Goal: Communication & Community: Answer question/provide support

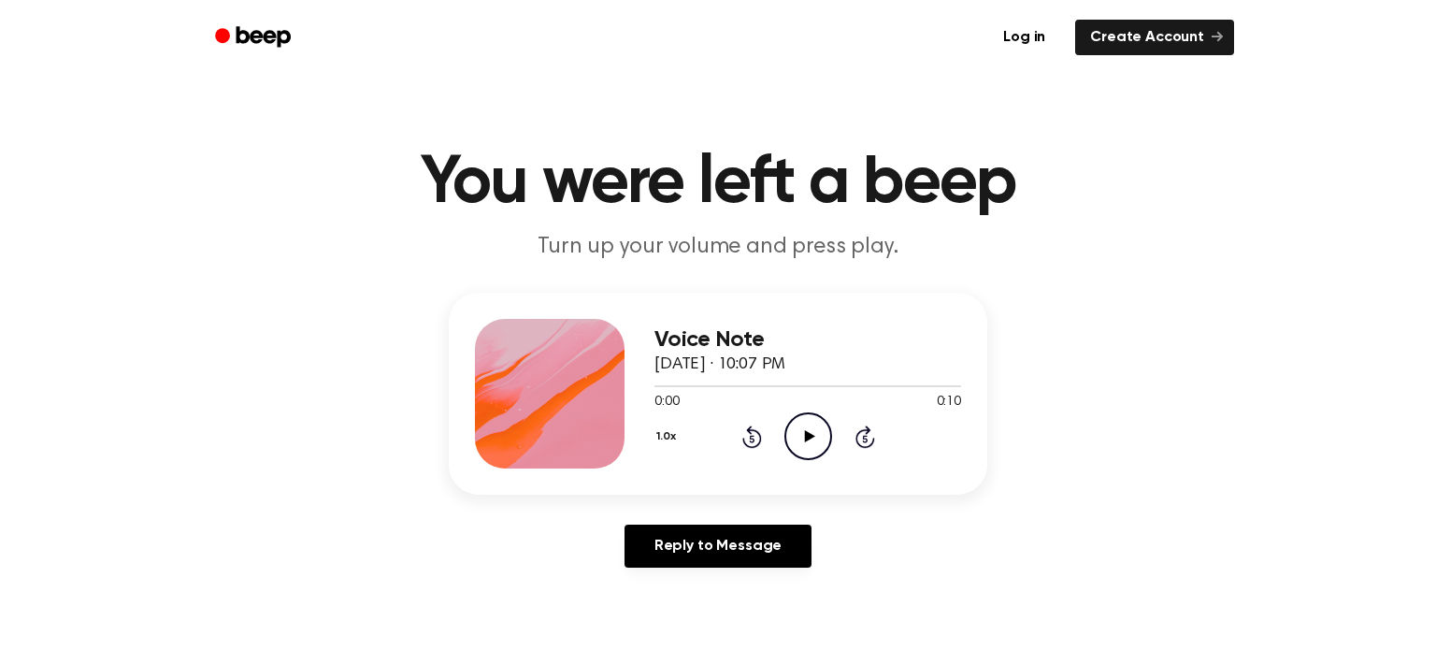
click at [814, 440] on icon "Play Audio" at bounding box center [809, 436] width 48 height 48
click at [806, 419] on icon "Play Audio" at bounding box center [809, 436] width 48 height 48
click at [805, 417] on icon "Pause Audio" at bounding box center [809, 436] width 48 height 48
click at [805, 417] on icon "Play Audio" at bounding box center [809, 436] width 48 height 48
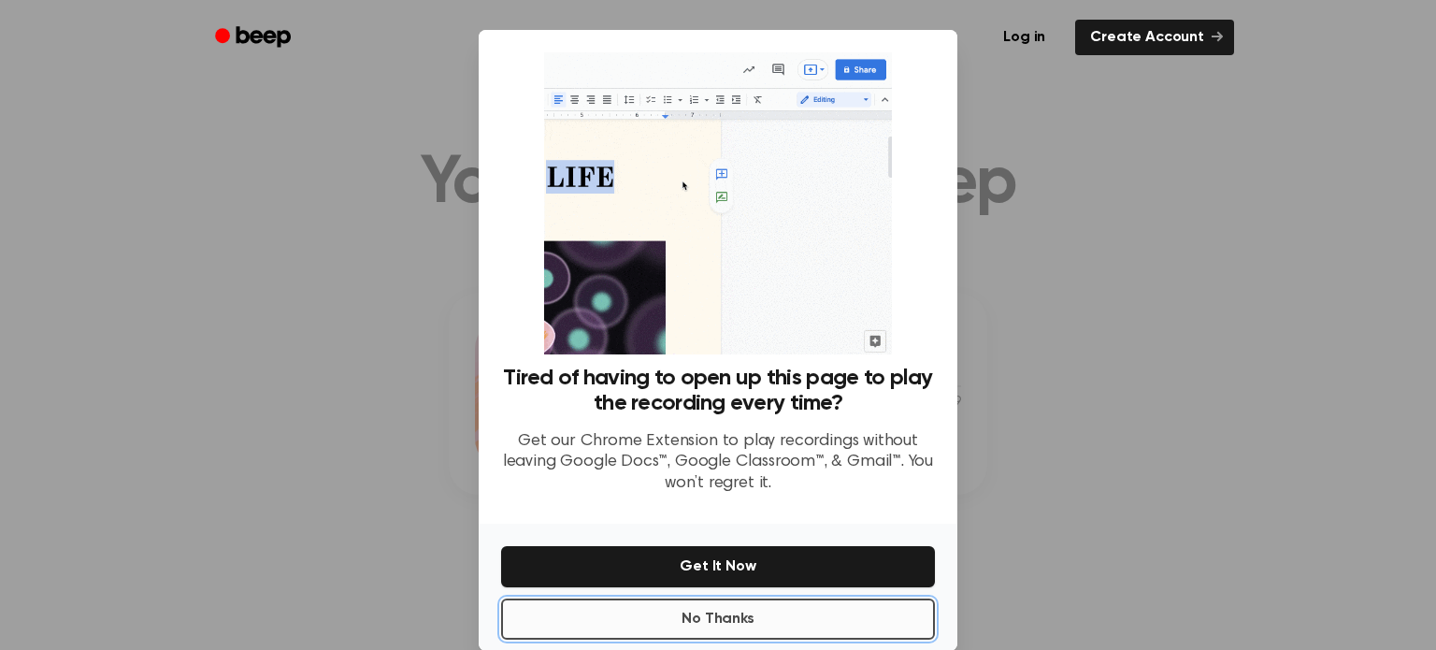
click at [690, 618] on button "No Thanks" at bounding box center [718, 618] width 434 height 41
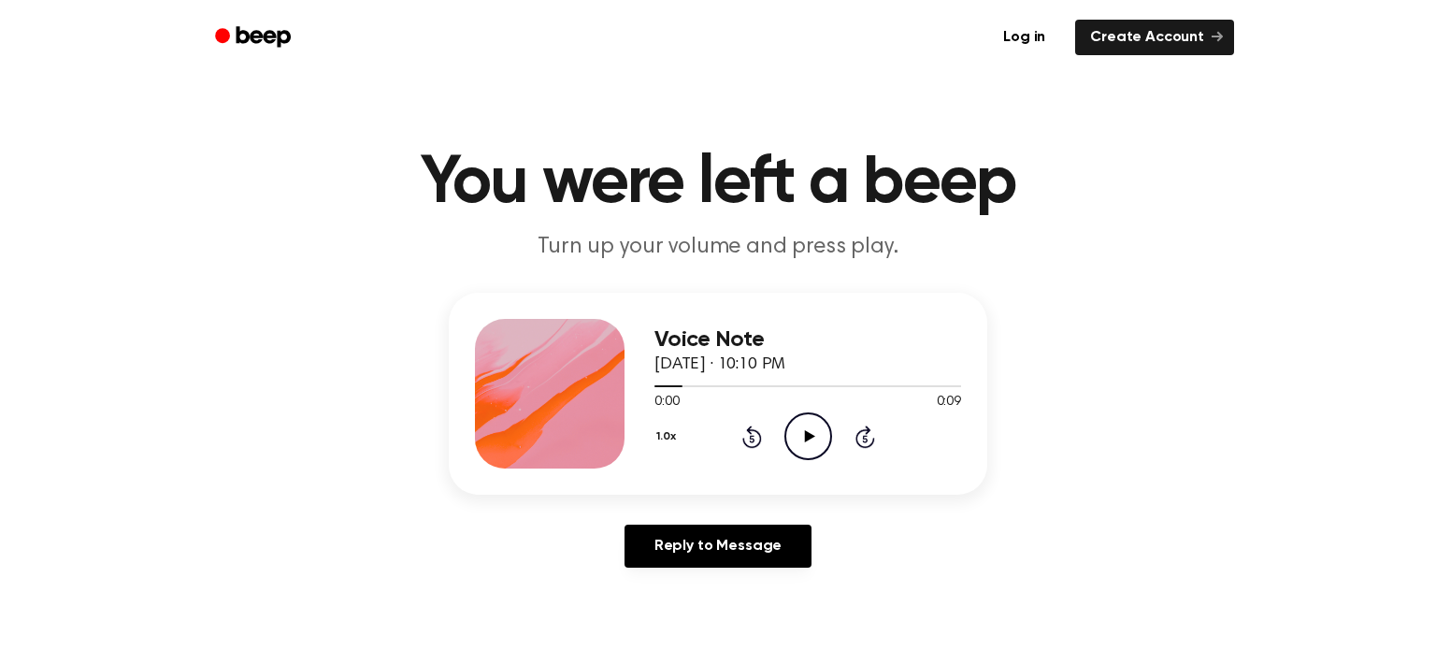
click at [808, 439] on icon at bounding box center [809, 436] width 10 height 12
click at [813, 443] on icon "Pause Audio" at bounding box center [809, 436] width 48 height 48
click at [809, 440] on icon "Play Audio" at bounding box center [809, 436] width 48 height 48
click at [808, 439] on icon "Pause Audio" at bounding box center [809, 436] width 48 height 48
click at [752, 438] on icon at bounding box center [751, 438] width 5 height 7
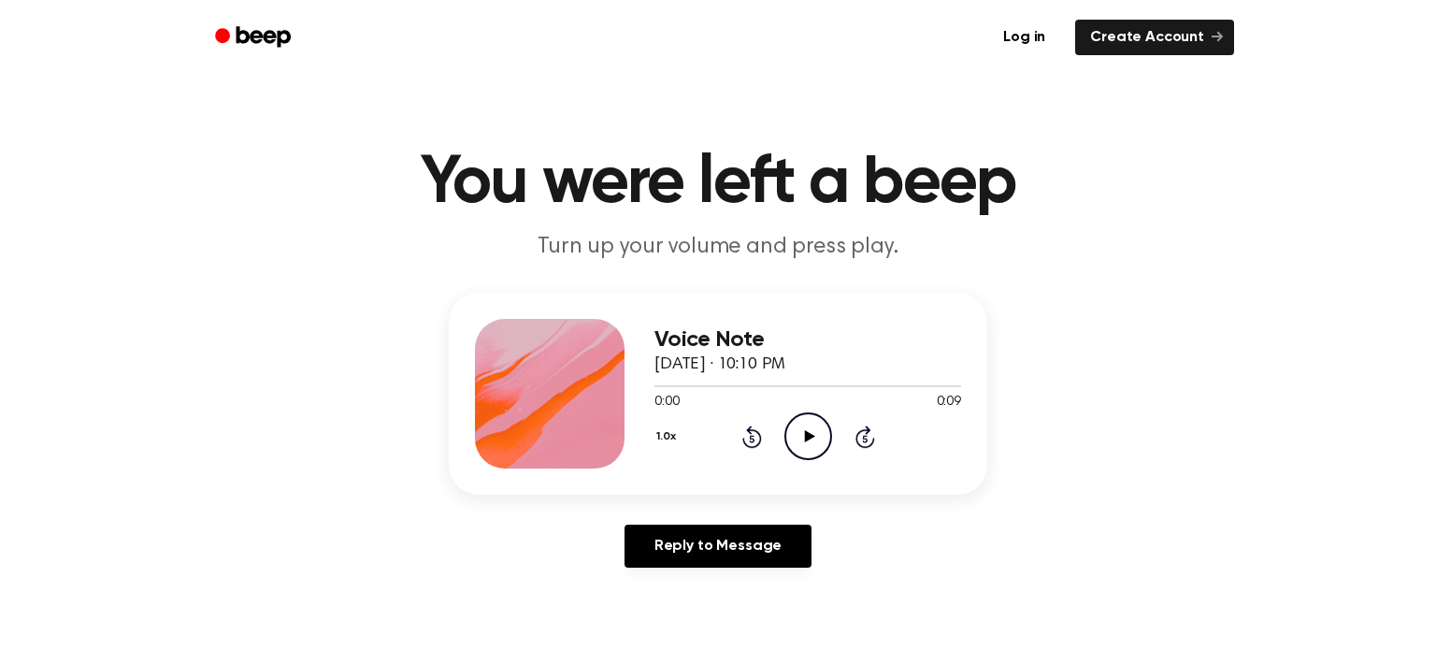
click at [811, 425] on icon "Play Audio" at bounding box center [809, 436] width 48 height 48
click at [803, 449] on icon "Play Audio" at bounding box center [809, 436] width 48 height 48
click at [803, 447] on icon "Play Audio" at bounding box center [809, 436] width 48 height 48
click at [811, 436] on icon at bounding box center [809, 436] width 10 height 12
click at [798, 437] on icon "Play Audio" at bounding box center [809, 436] width 48 height 48
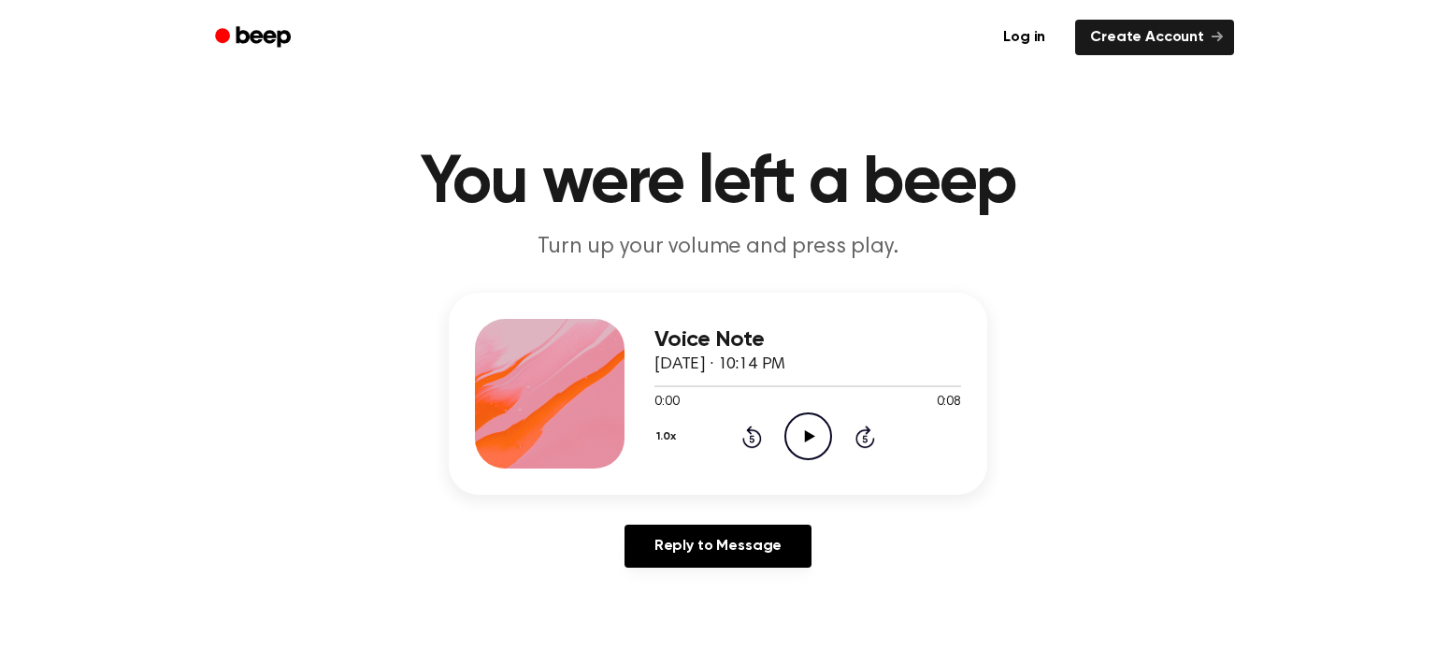
click at [804, 430] on icon "Play Audio" at bounding box center [809, 436] width 48 height 48
click at [815, 429] on icon "Play Audio" at bounding box center [809, 436] width 48 height 48
click at [796, 429] on icon "Play Audio" at bounding box center [809, 436] width 48 height 48
click at [796, 445] on icon "Play Audio" at bounding box center [809, 436] width 48 height 48
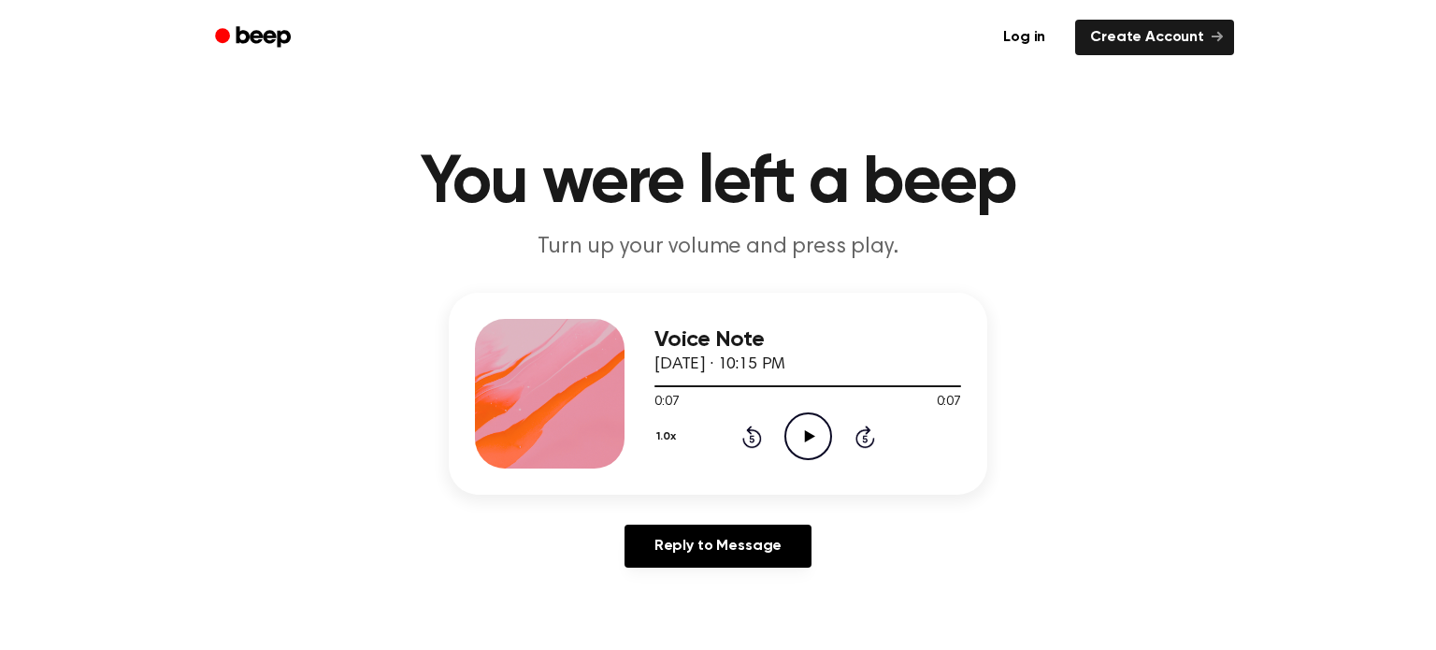
click at [802, 442] on icon "Play Audio" at bounding box center [809, 436] width 48 height 48
click at [829, 424] on icon "Play Audio" at bounding box center [809, 436] width 48 height 48
click at [797, 436] on icon "Play Audio" at bounding box center [809, 436] width 48 height 48
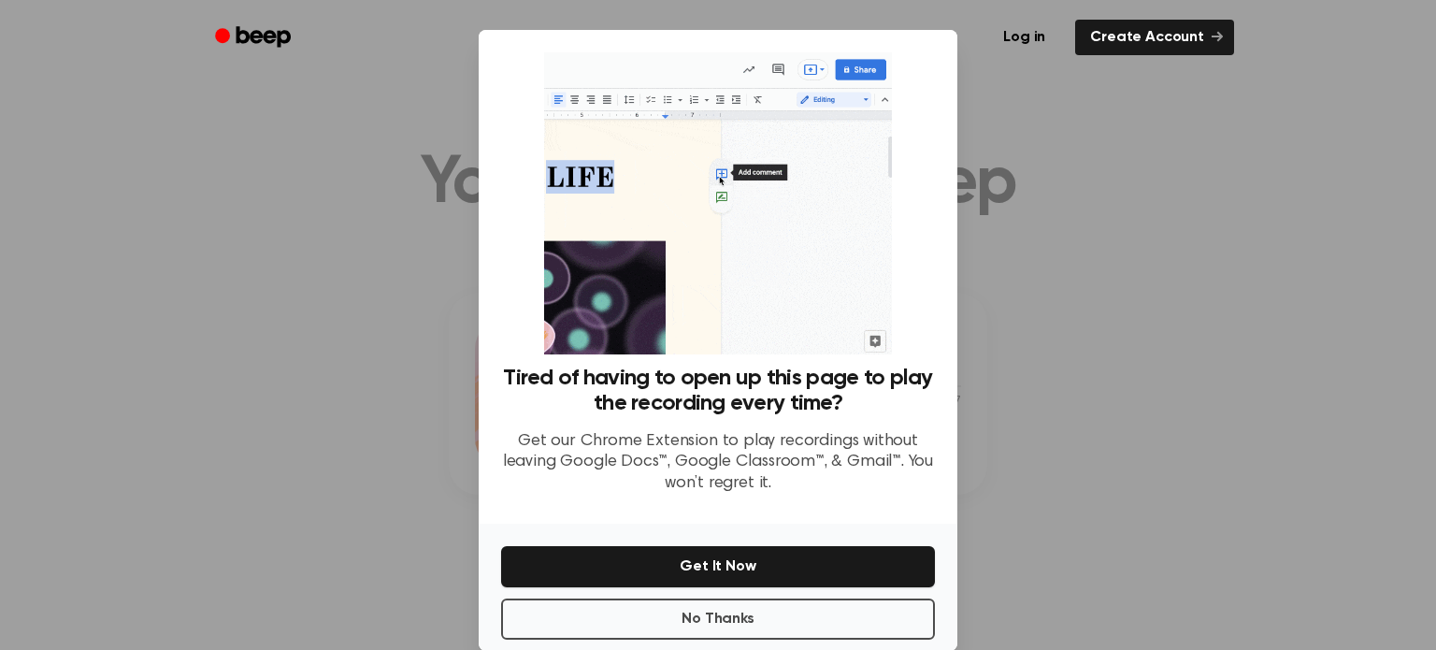
click at [1010, 136] on div at bounding box center [718, 325] width 1436 height 650
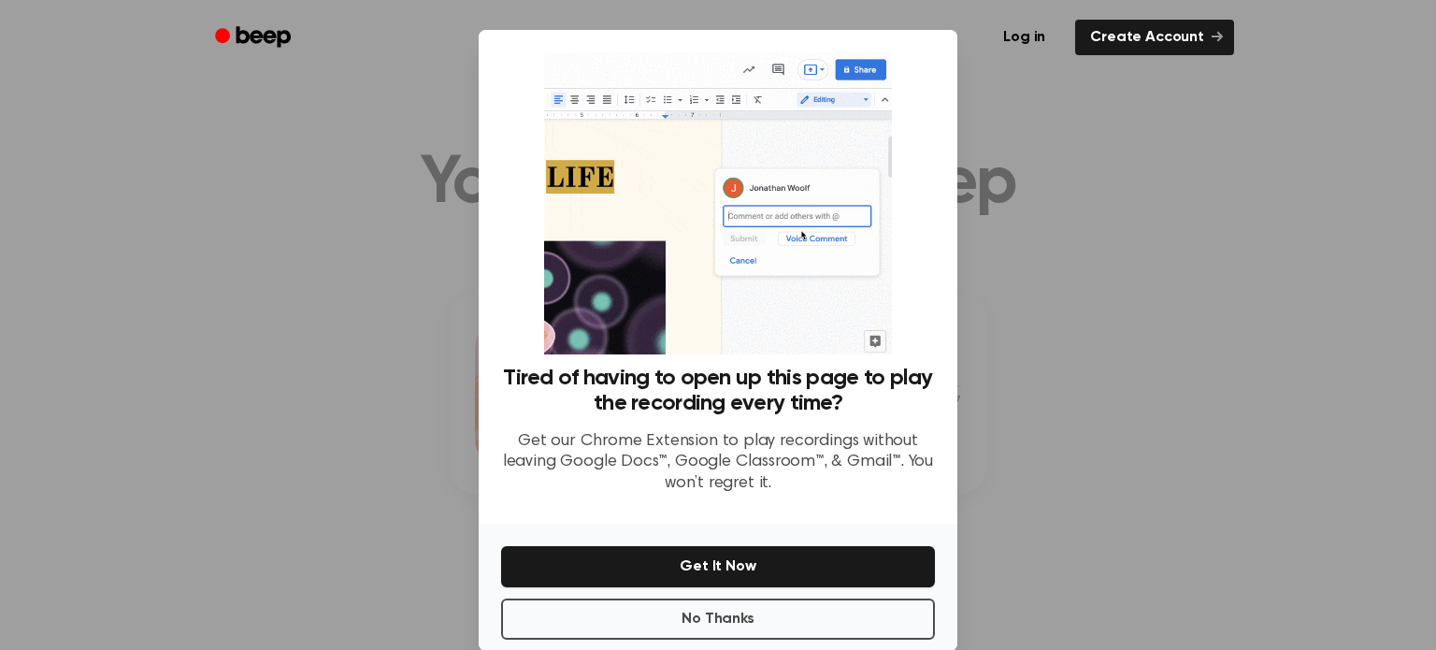
click at [1029, 223] on div at bounding box center [718, 325] width 1436 height 650
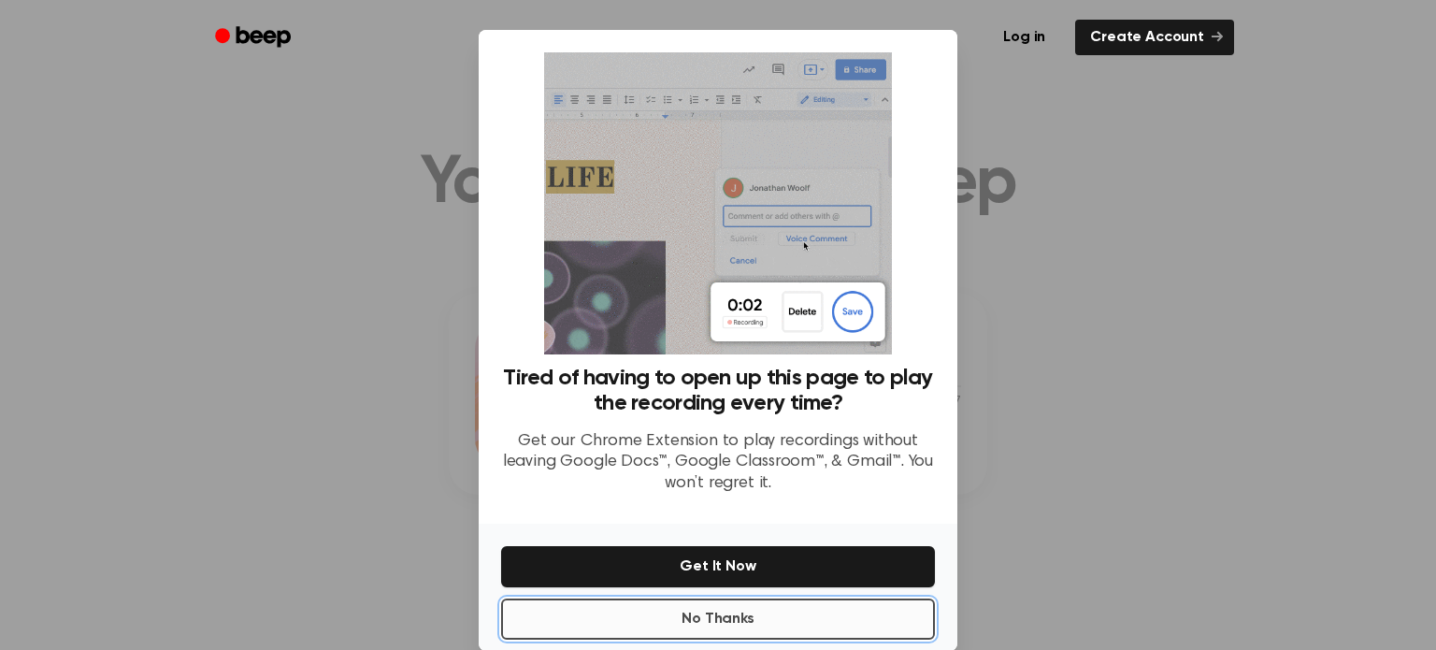
click at [602, 633] on button "No Thanks" at bounding box center [718, 618] width 434 height 41
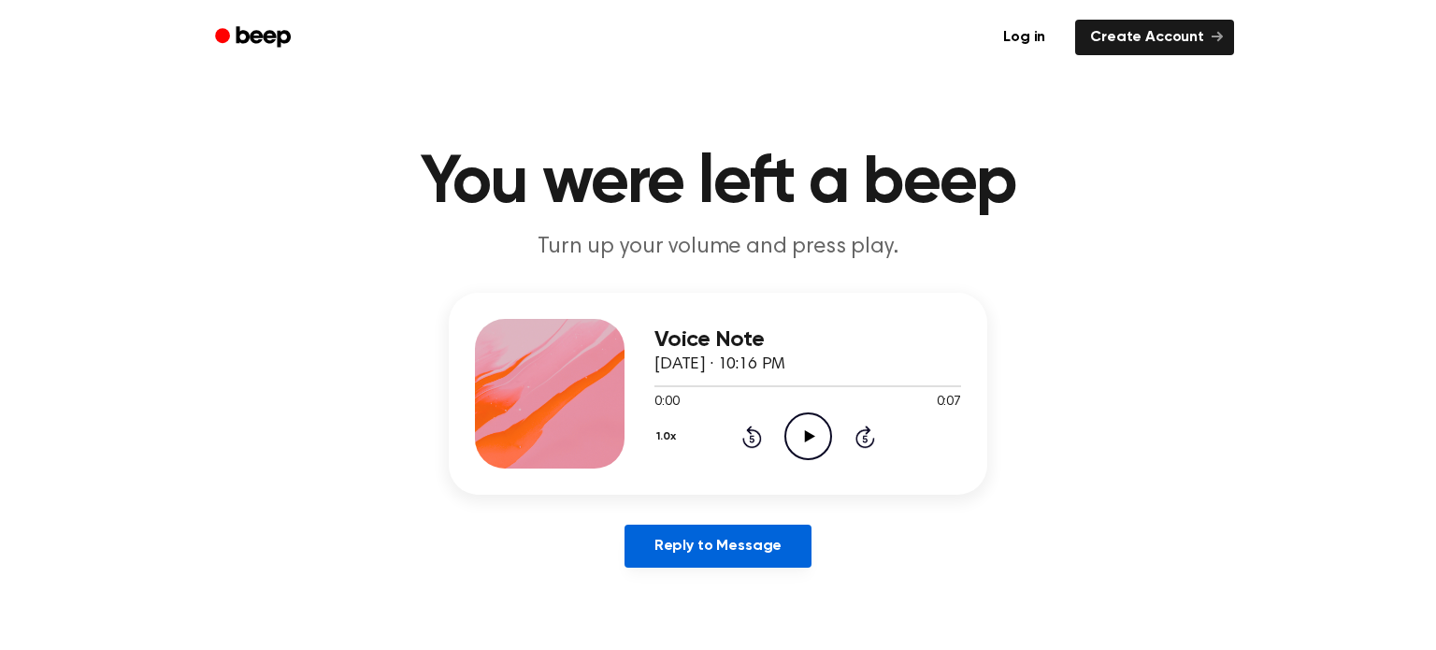
click at [705, 537] on link "Reply to Message" at bounding box center [718, 546] width 187 height 43
click at [751, 576] on div "Reply to Message" at bounding box center [718, 554] width 539 height 58
click at [815, 436] on icon "Play Audio" at bounding box center [809, 436] width 48 height 48
click at [815, 440] on icon "Pause Audio" at bounding box center [809, 436] width 48 height 48
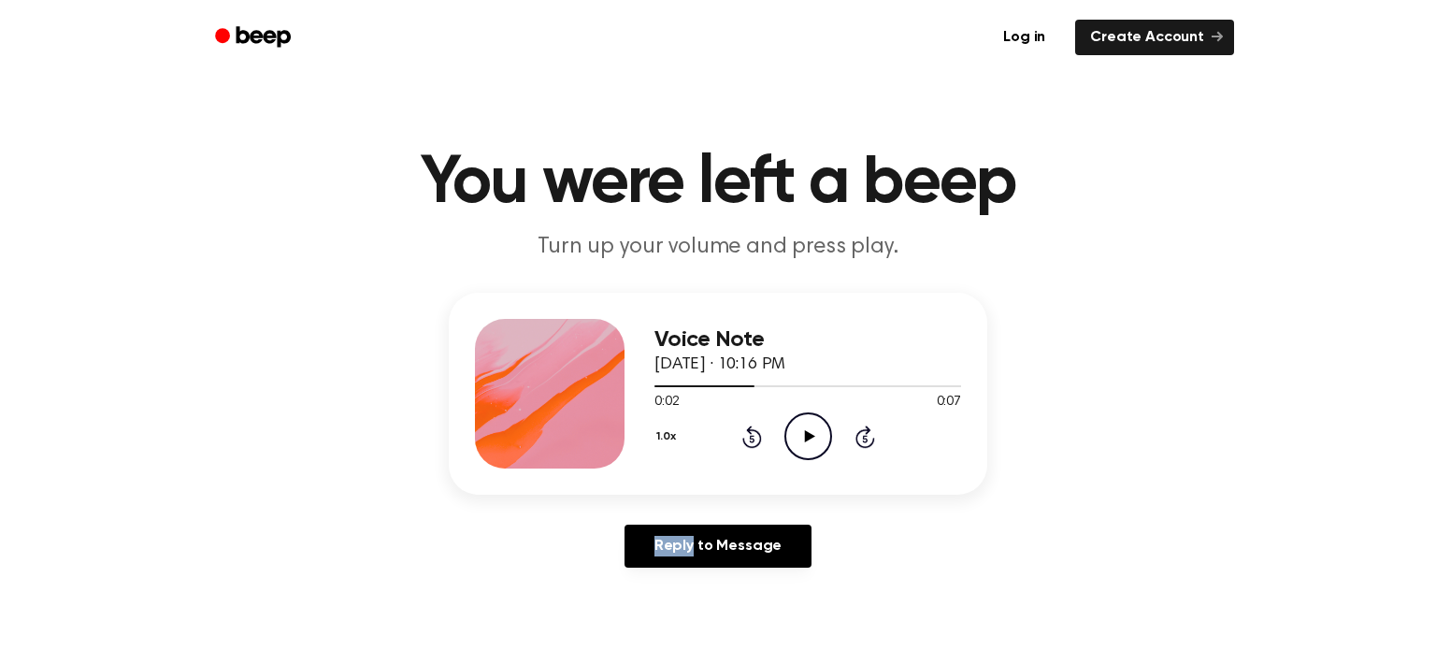
click at [815, 440] on icon "Play Audio" at bounding box center [809, 436] width 48 height 48
click at [816, 442] on icon "Pause Audio" at bounding box center [809, 436] width 48 height 48
click at [816, 442] on icon "Play Audio" at bounding box center [809, 436] width 48 height 48
click at [797, 438] on icon "Play Audio" at bounding box center [809, 436] width 48 height 48
click at [815, 438] on icon "Play Audio" at bounding box center [809, 436] width 48 height 48
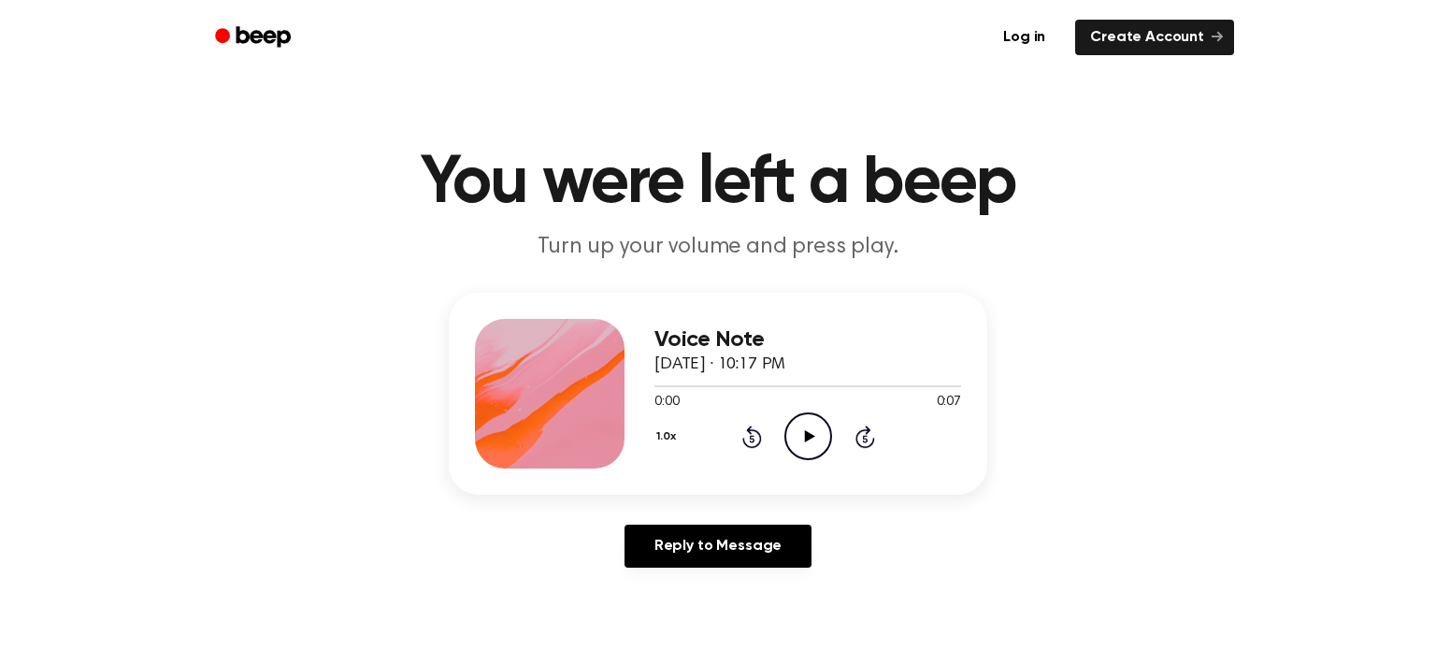
click at [786, 440] on circle at bounding box center [809, 436] width 46 height 46
click at [819, 435] on icon "Play Audio" at bounding box center [809, 436] width 48 height 48
